Goal: Check status

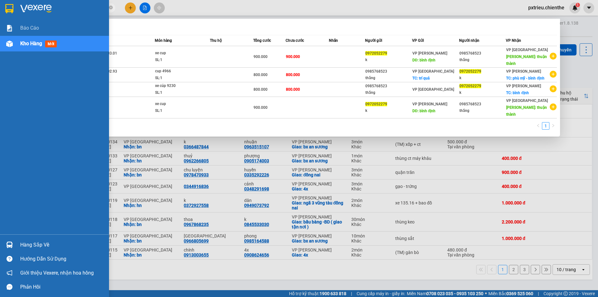
drag, startPoint x: 64, startPoint y: 7, endPoint x: 0, endPoint y: 5, distance: 64.5
click at [0, 5] on section "Kết quả tìm kiếm ( 4 ) Bộ lọc Mã ĐH Trạng thái Món hàng Thu hộ Tổng cước Chưa c…" at bounding box center [299, 148] width 598 height 297
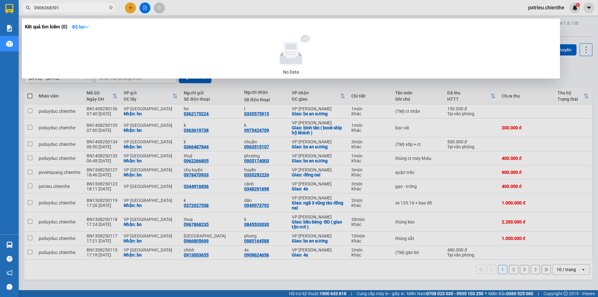
type input "0906368391"
click at [112, 4] on span at bounding box center [111, 7] width 4 height 7
click at [112, 6] on icon "close-circle" at bounding box center [111, 8] width 4 height 4
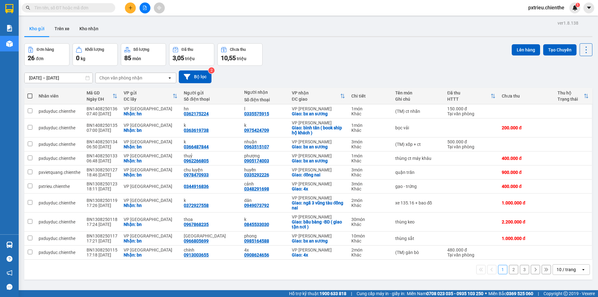
drag, startPoint x: 108, startPoint y: 7, endPoint x: 46, endPoint y: 7, distance: 62.3
paste input "0972264740"
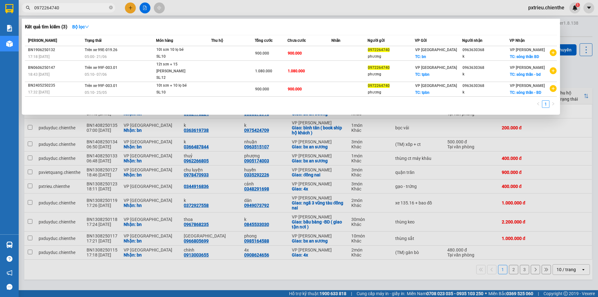
type input "0972264740"
click at [110, 7] on icon "close-circle" at bounding box center [111, 8] width 4 height 4
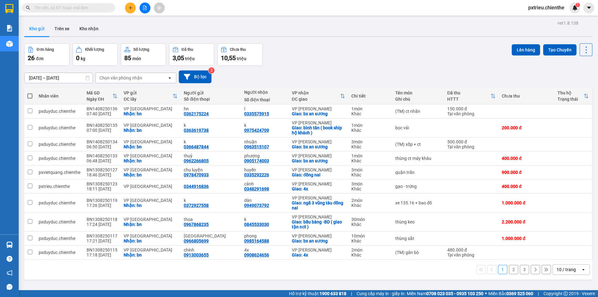
paste input "0963 6303 68"
type input "0963 6303 68"
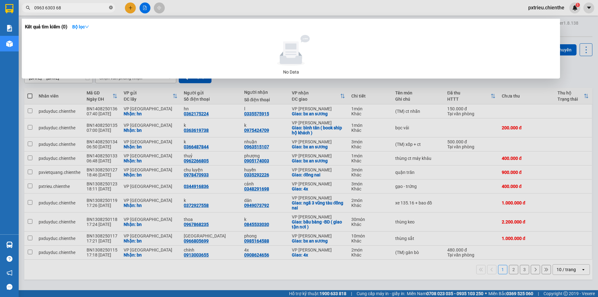
click at [110, 7] on icon "close-circle" at bounding box center [111, 8] width 4 height 4
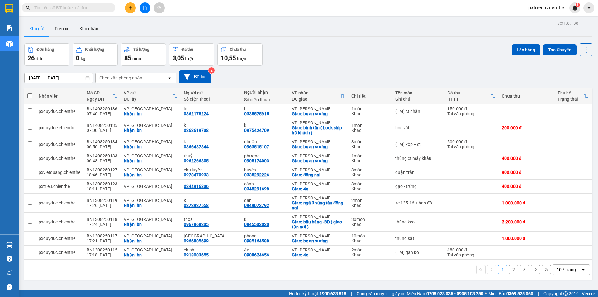
drag, startPoint x: 63, startPoint y: 3, endPoint x: 221, endPoint y: 27, distance: 160.6
click at [221, 27] on div "Kho gửi Trên xe Kho nhận" at bounding box center [308, 29] width 568 height 17
paste input "0972264740"
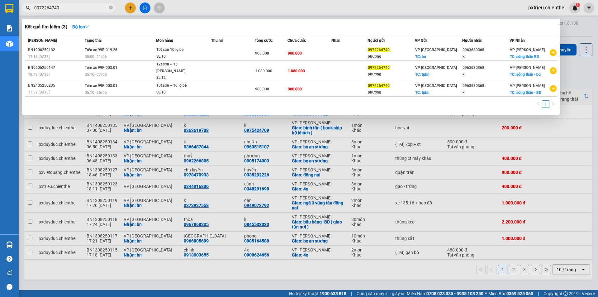
type input "0972264740"
